Goal: Information Seeking & Learning: Learn about a topic

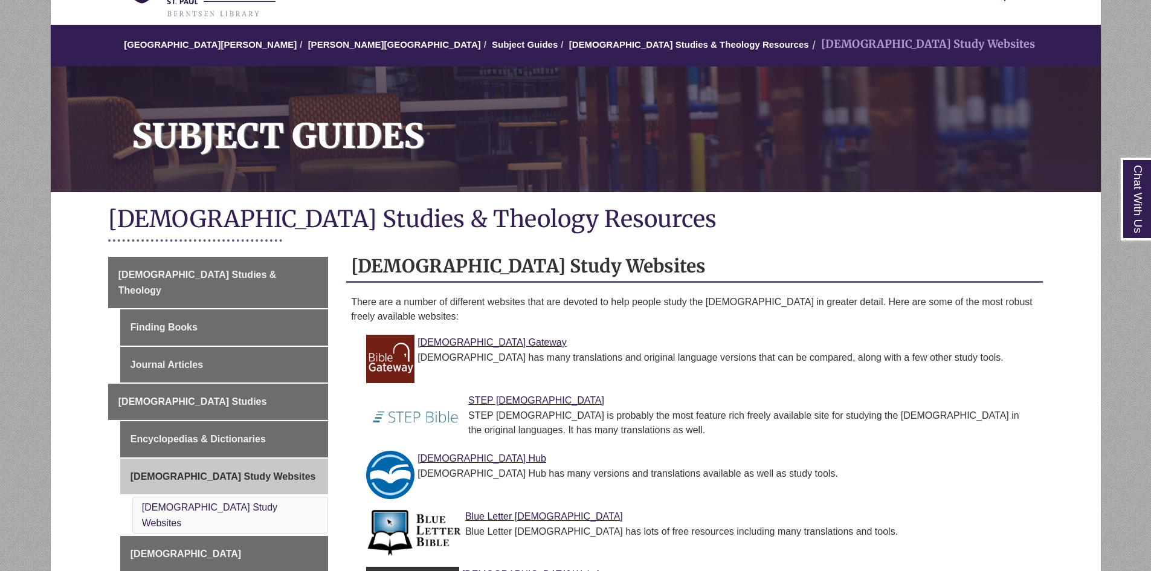
scroll to position [242, 0]
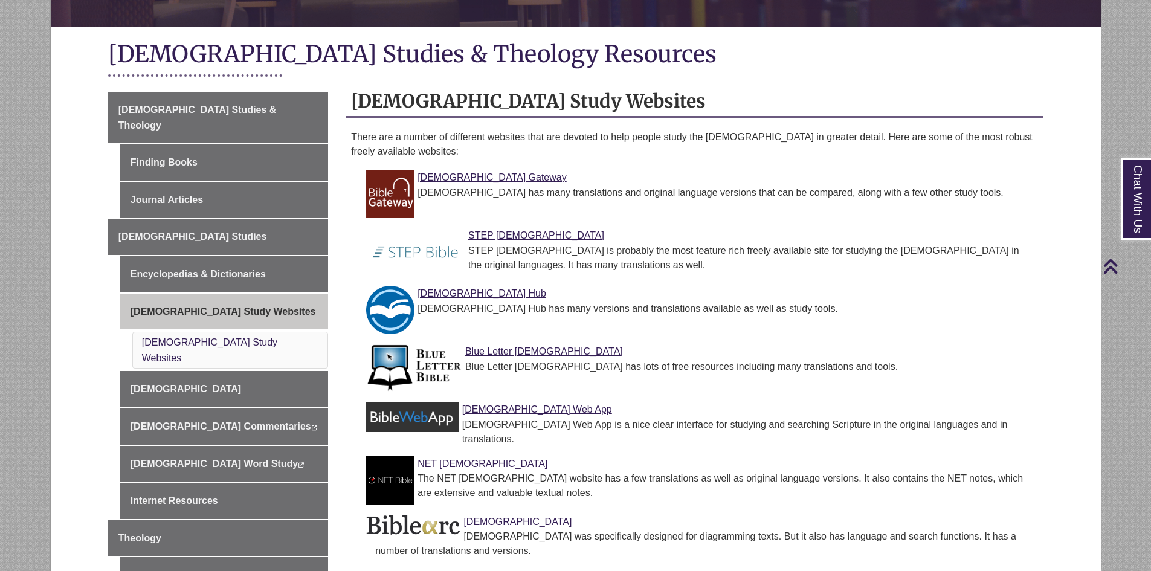
click at [506, 345] on div "Blue Letter [DEMOGRAPHIC_DATA] Blue Letter [DEMOGRAPHIC_DATA] has lots of free …" at bounding box center [704, 359] width 658 height 30
click at [508, 354] on link "Blue Letter [DEMOGRAPHIC_DATA]" at bounding box center [544, 351] width 158 height 10
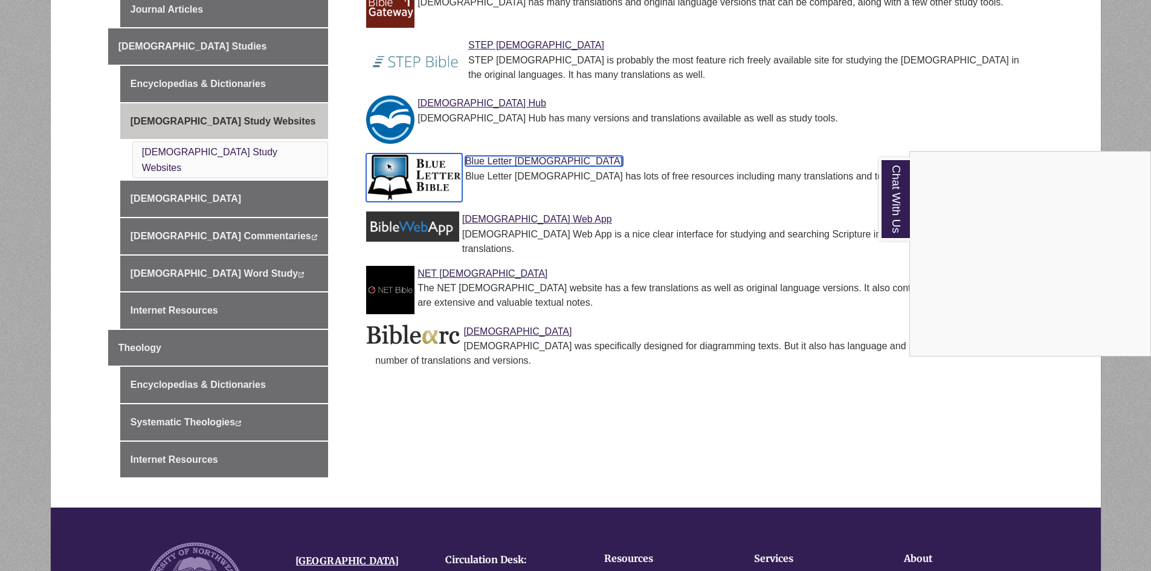
scroll to position [363, 0]
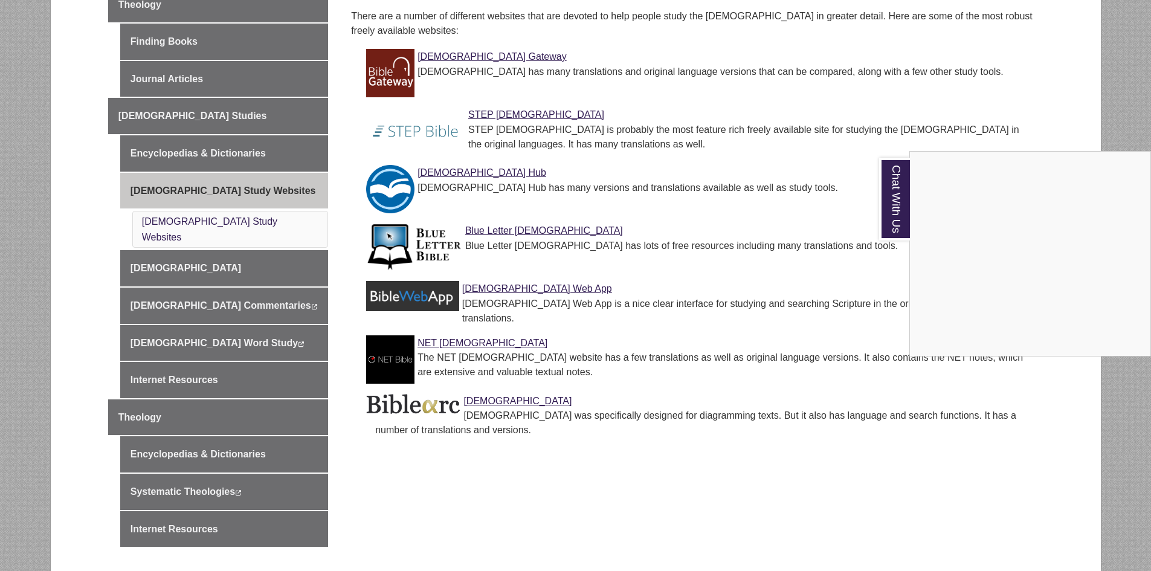
click at [432, 173] on div "Chat With Us" at bounding box center [575, 285] width 1151 height 571
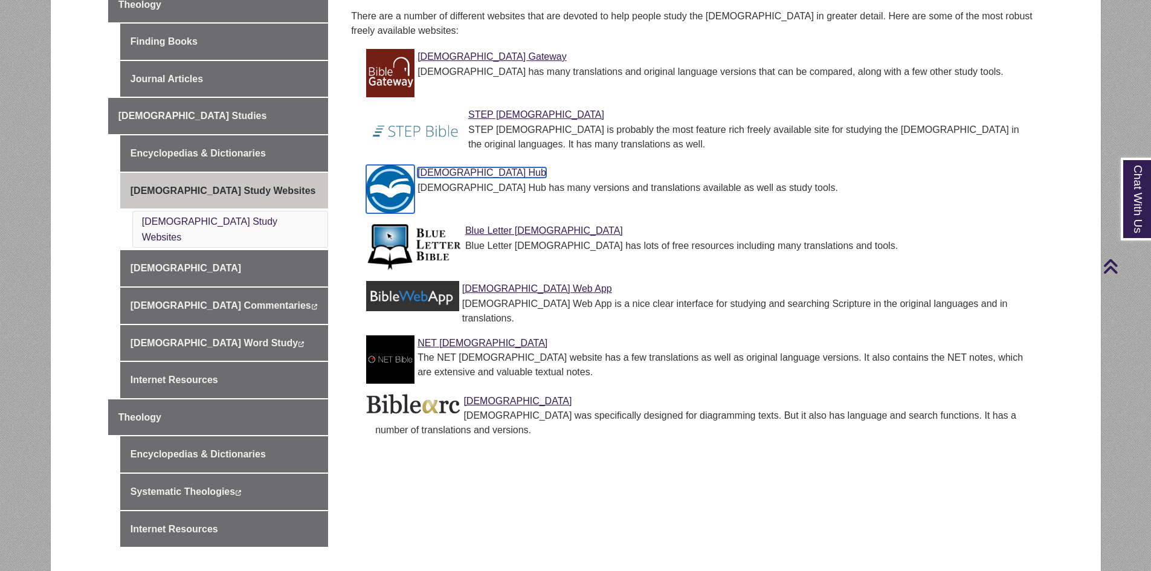
click at [393, 178] on img at bounding box center [390, 189] width 48 height 48
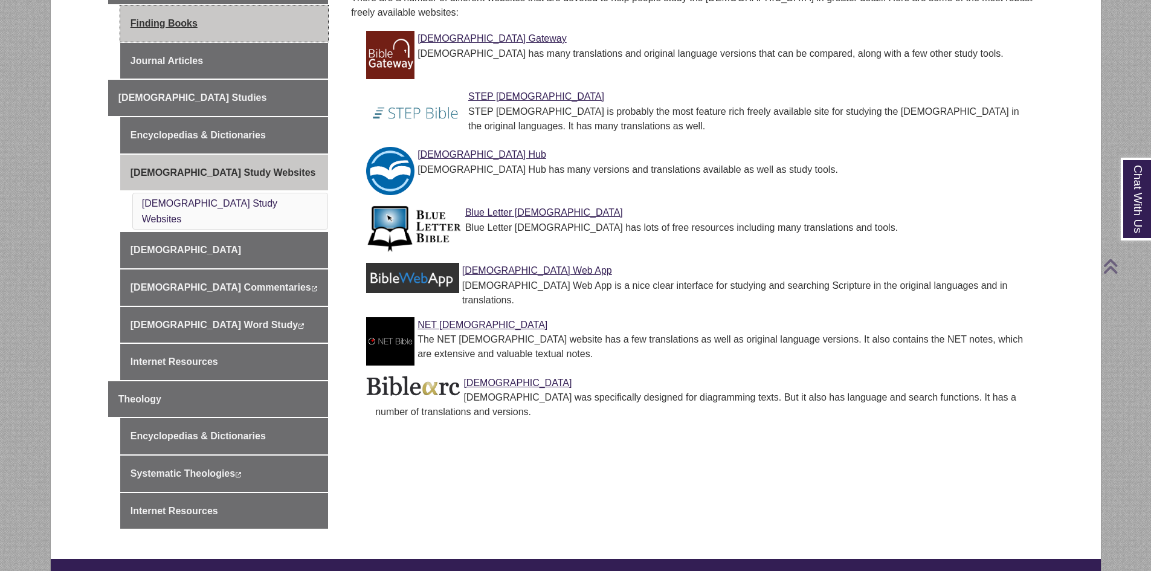
scroll to position [363, 0]
